Goal: Information Seeking & Learning: Learn about a topic

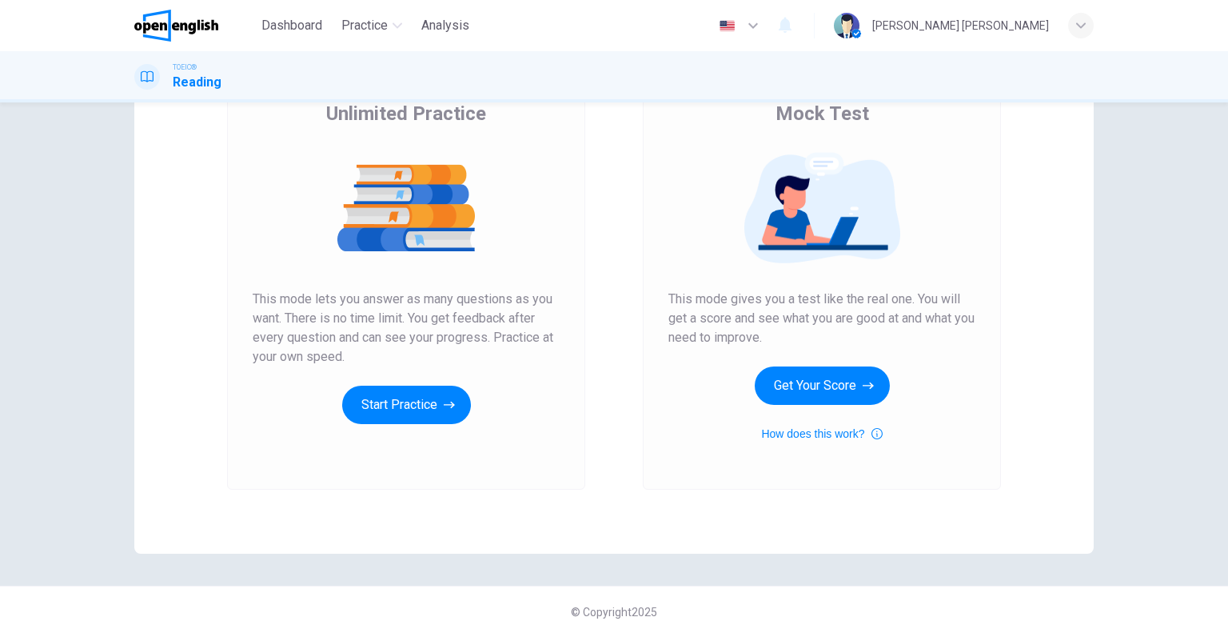
scroll to position [141, 0]
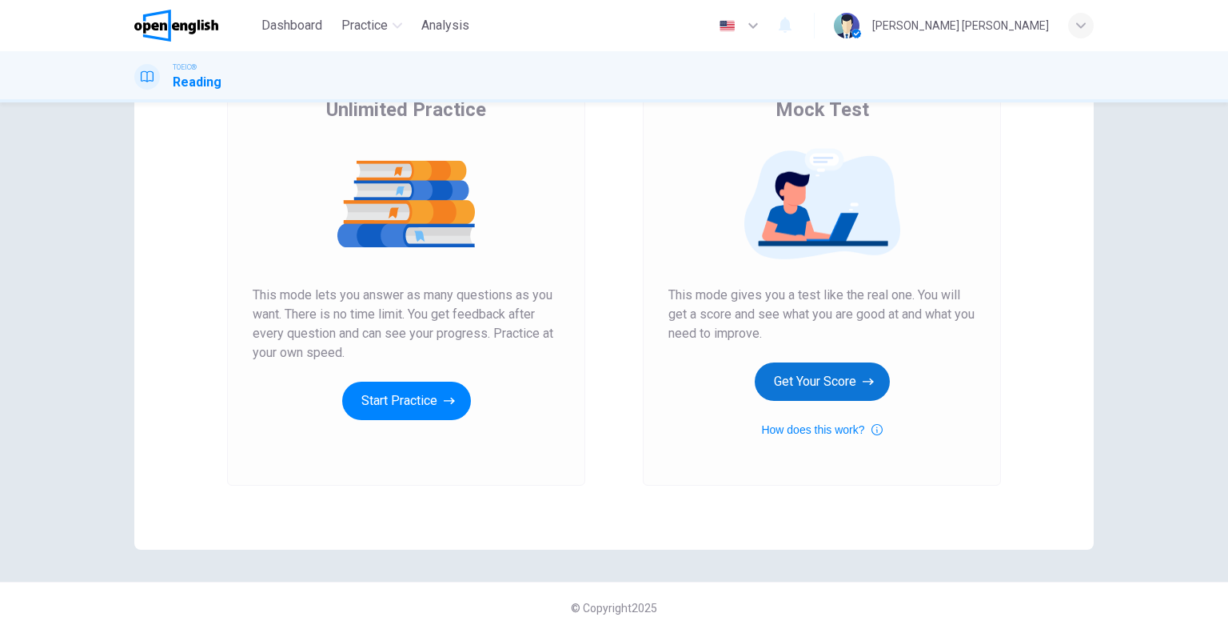
click at [785, 378] on button "Get Your Score" at bounding box center [822, 381] width 135 height 38
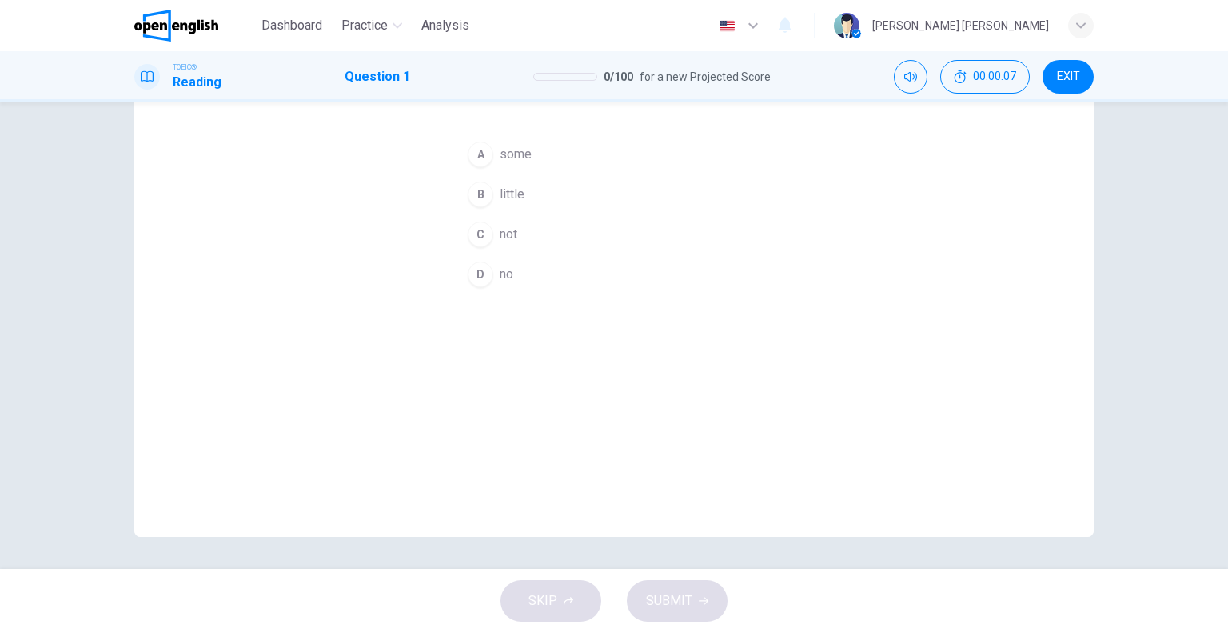
scroll to position [0, 0]
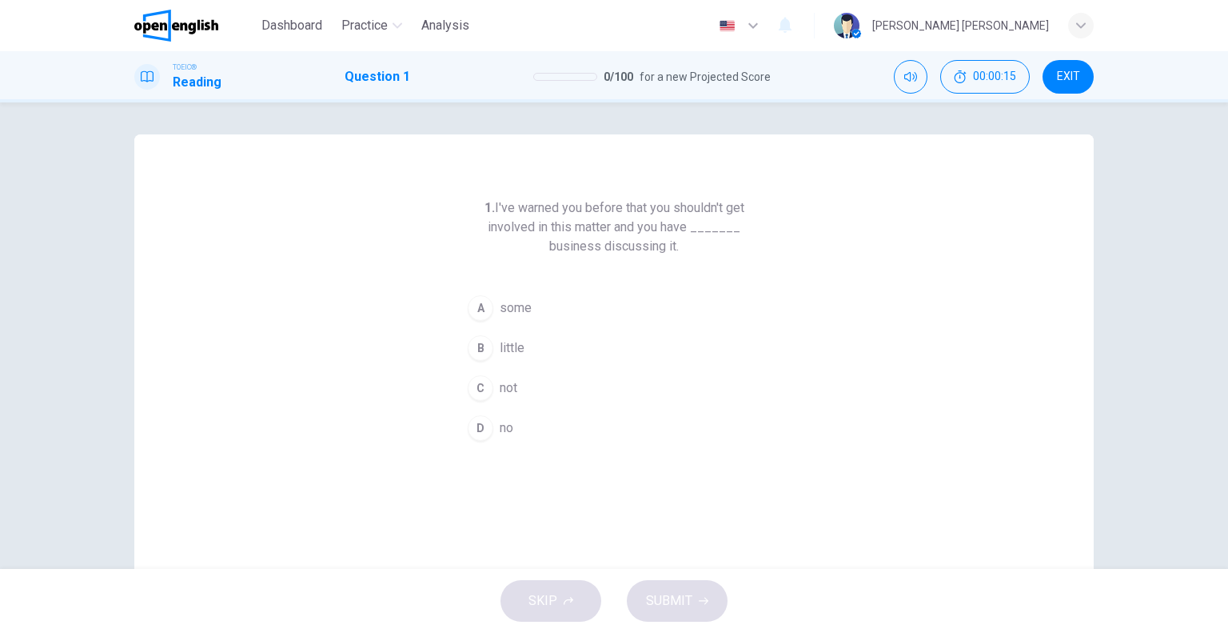
drag, startPoint x: 1075, startPoint y: 84, endPoint x: 660, endPoint y: 73, distance: 415.2
click at [1075, 84] on button "EXIT" at bounding box center [1068, 77] width 51 height 34
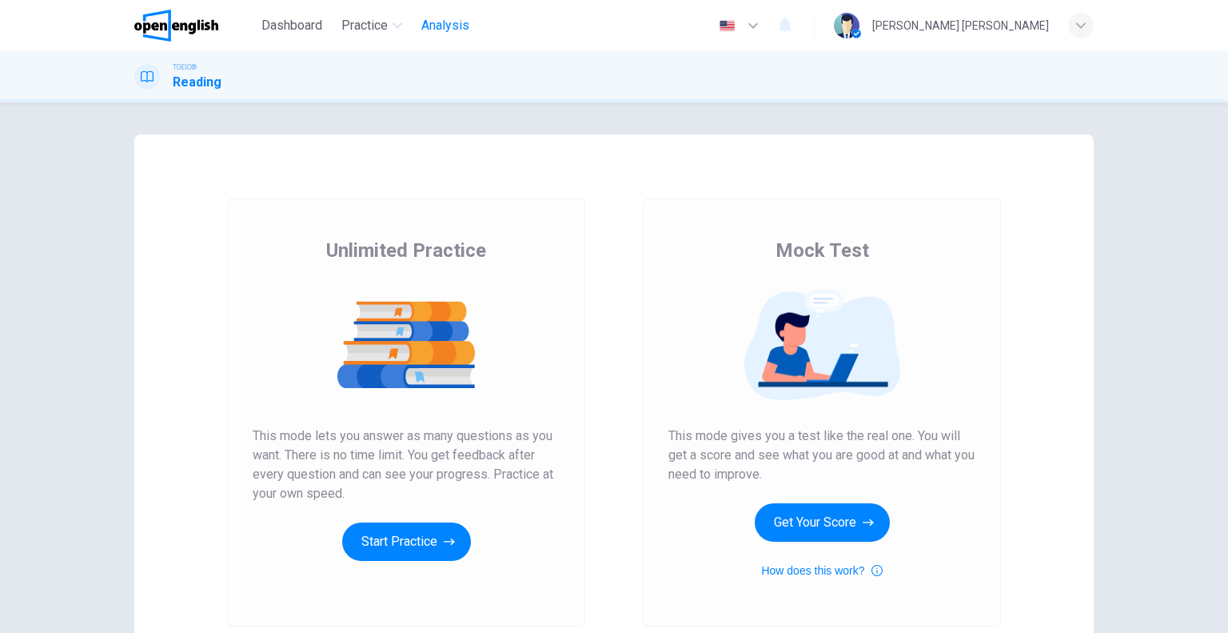
click at [448, 25] on span "Analysis" at bounding box center [445, 25] width 48 height 19
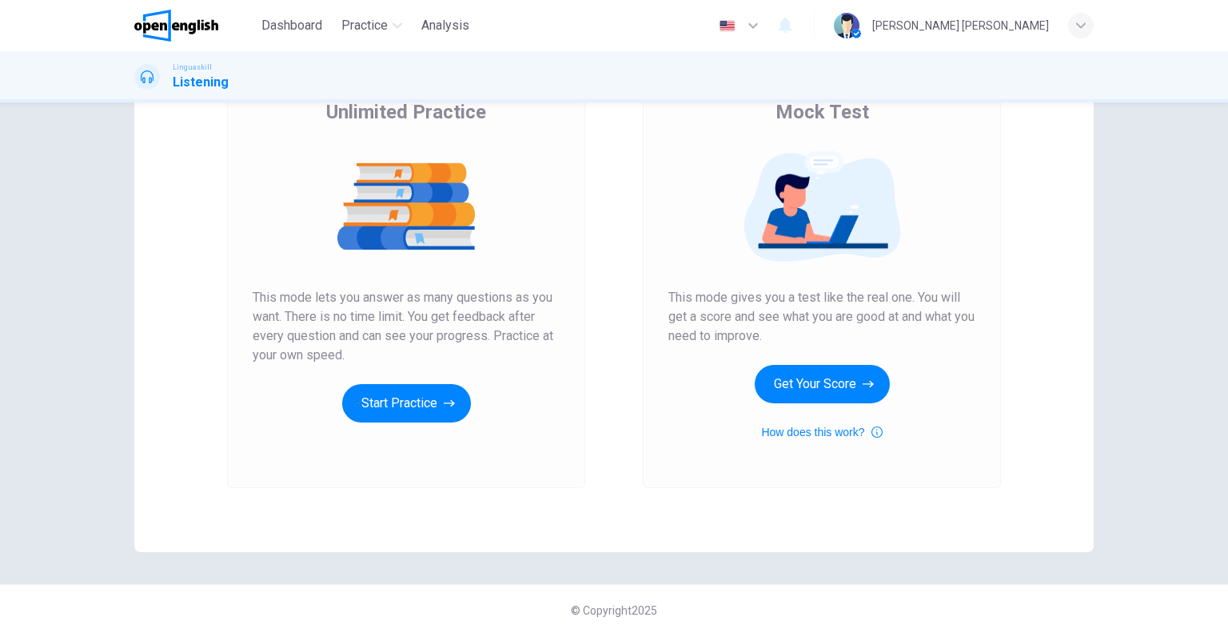
scroll to position [141, 0]
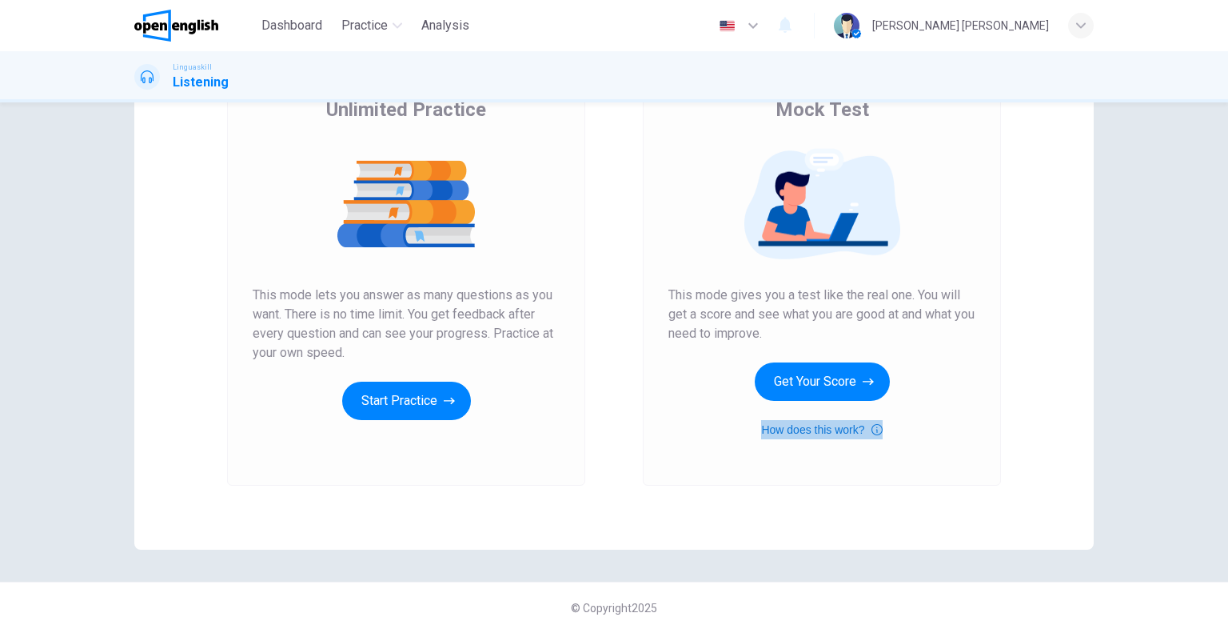
click at [873, 434] on icon "button" at bounding box center [877, 429] width 11 height 11
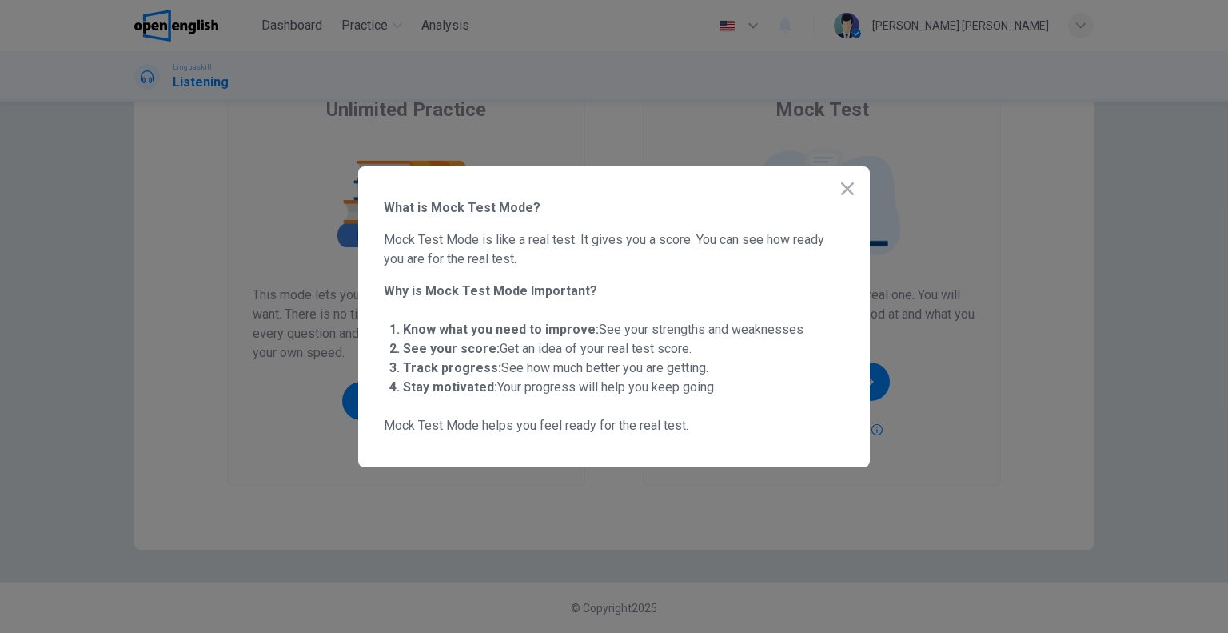
click at [845, 186] on icon "button" at bounding box center [847, 188] width 13 height 13
